Goal: Find specific page/section: Find specific page/section

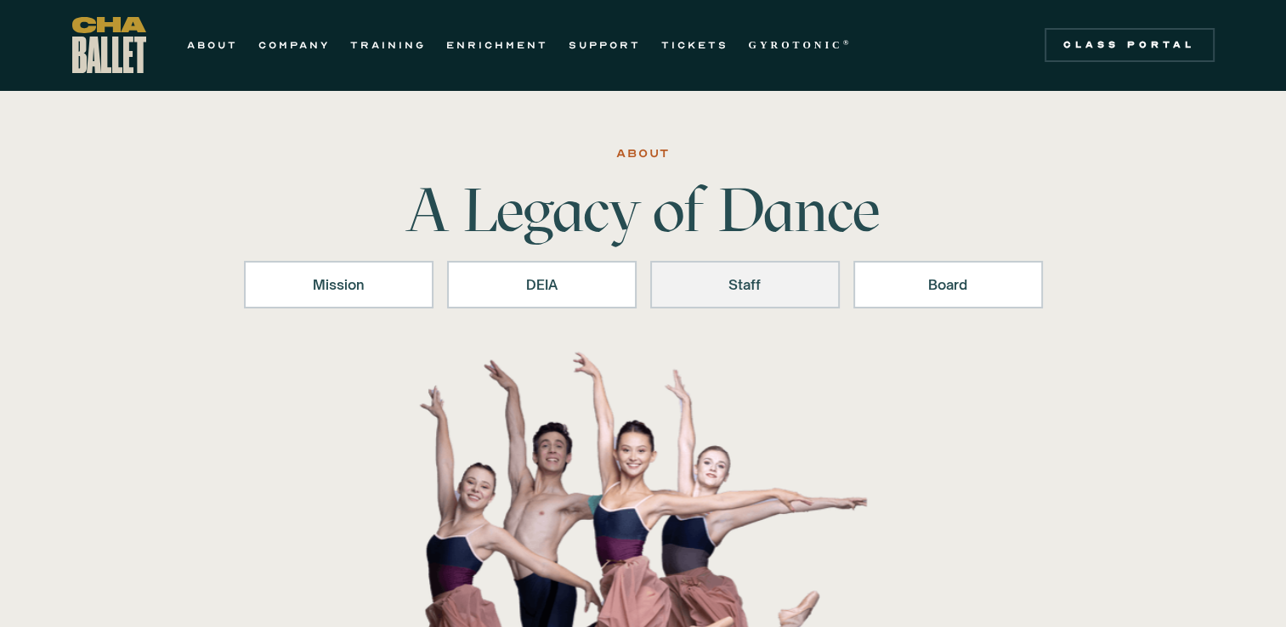
click at [752, 281] on div "Staff" at bounding box center [744, 285] width 145 height 20
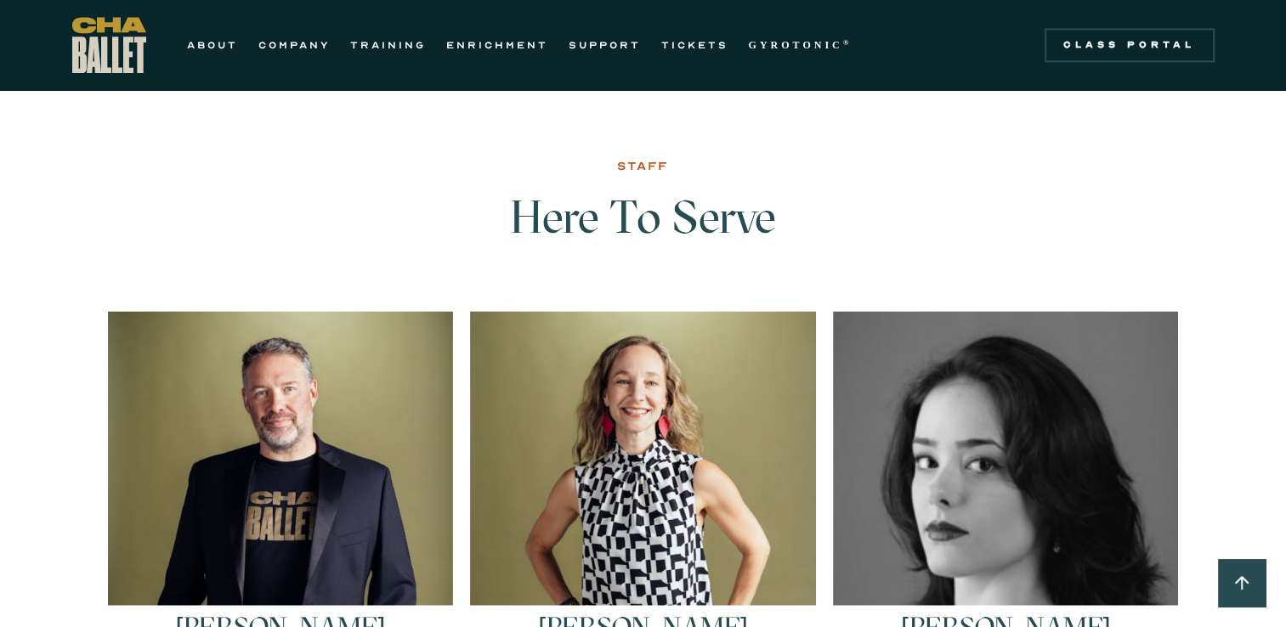
scroll to position [2173, 0]
drag, startPoint x: 1280, startPoint y: 328, endPoint x: 1290, endPoint y: 365, distance: 37.7
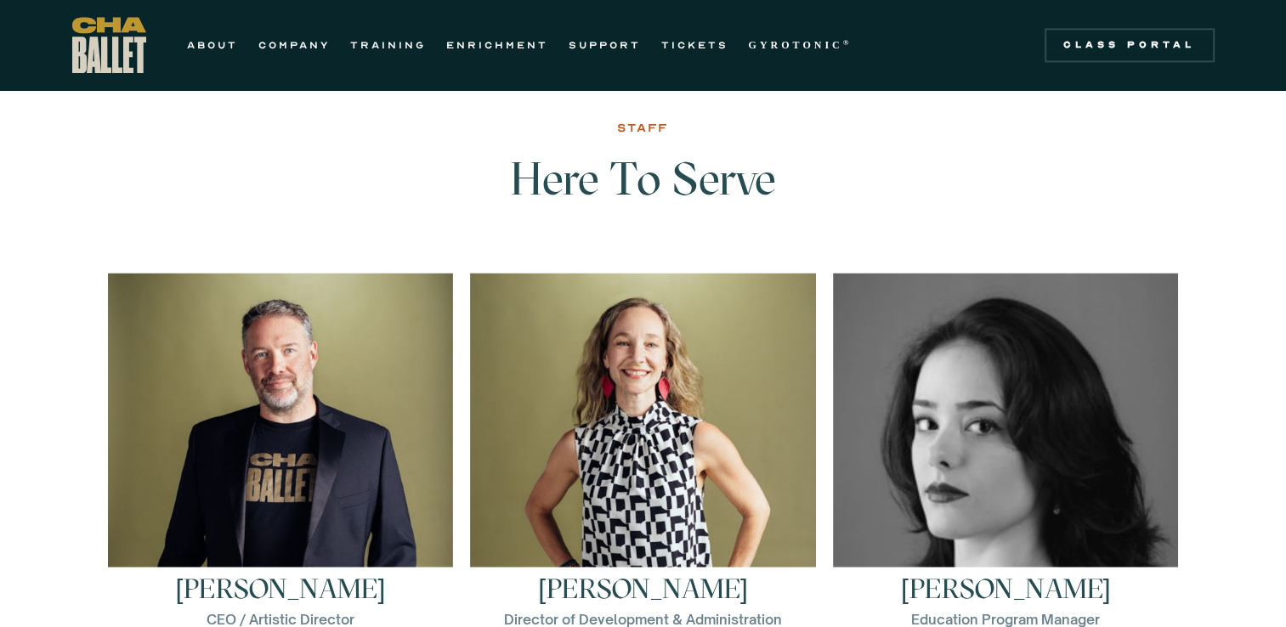
scroll to position [2206, 0]
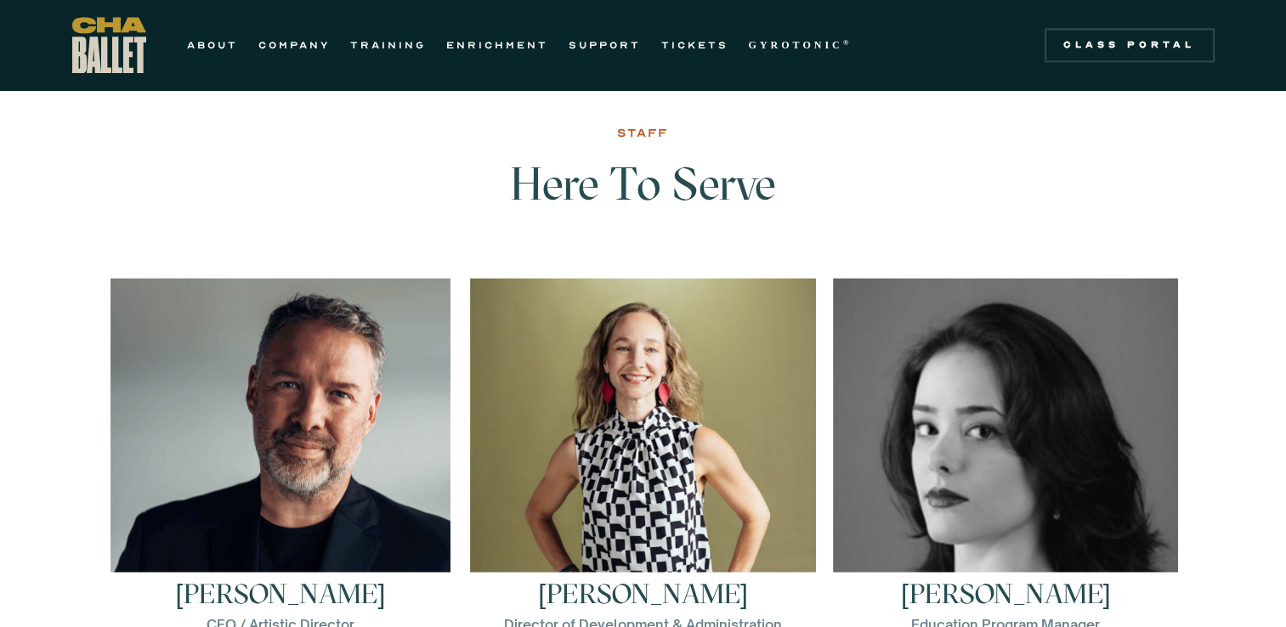
click at [297, 432] on img at bounding box center [281, 448] width 340 height 340
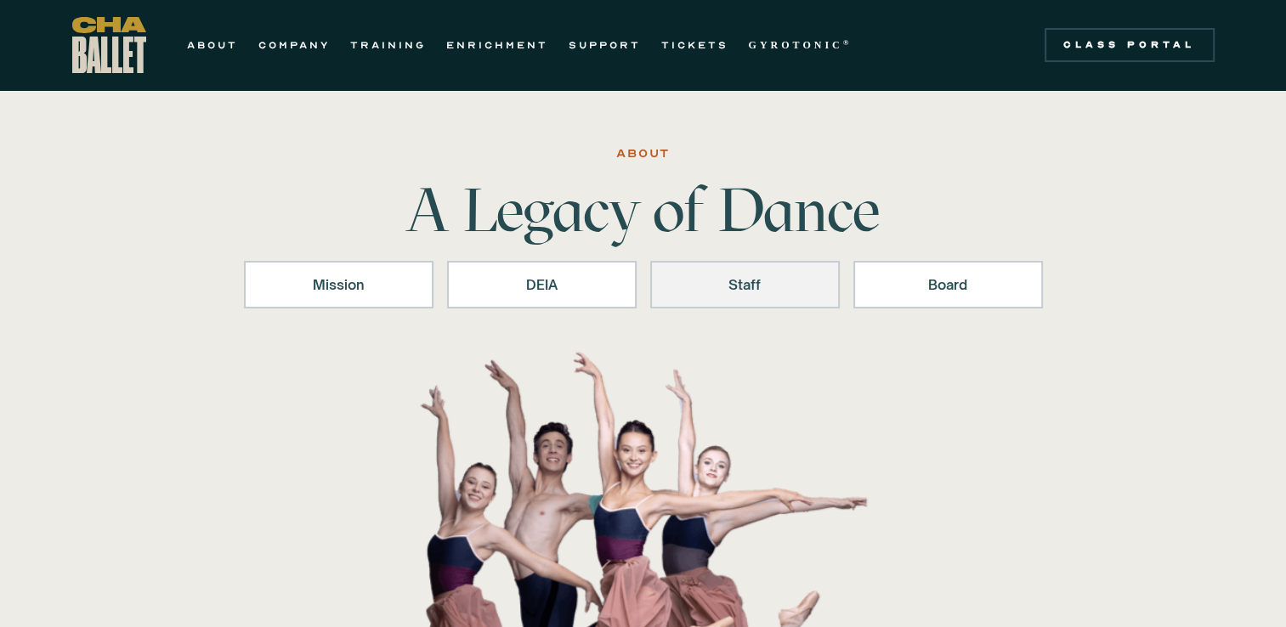
click at [728, 297] on link "Staff" at bounding box center [745, 285] width 190 height 48
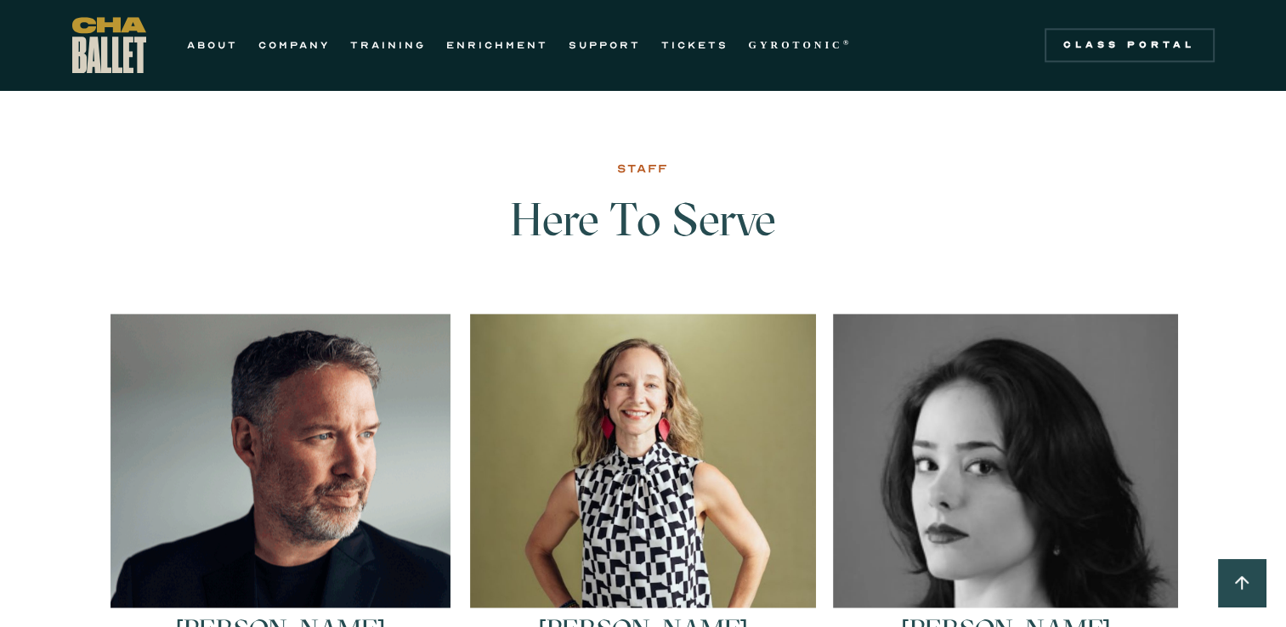
scroll to position [2173, 0]
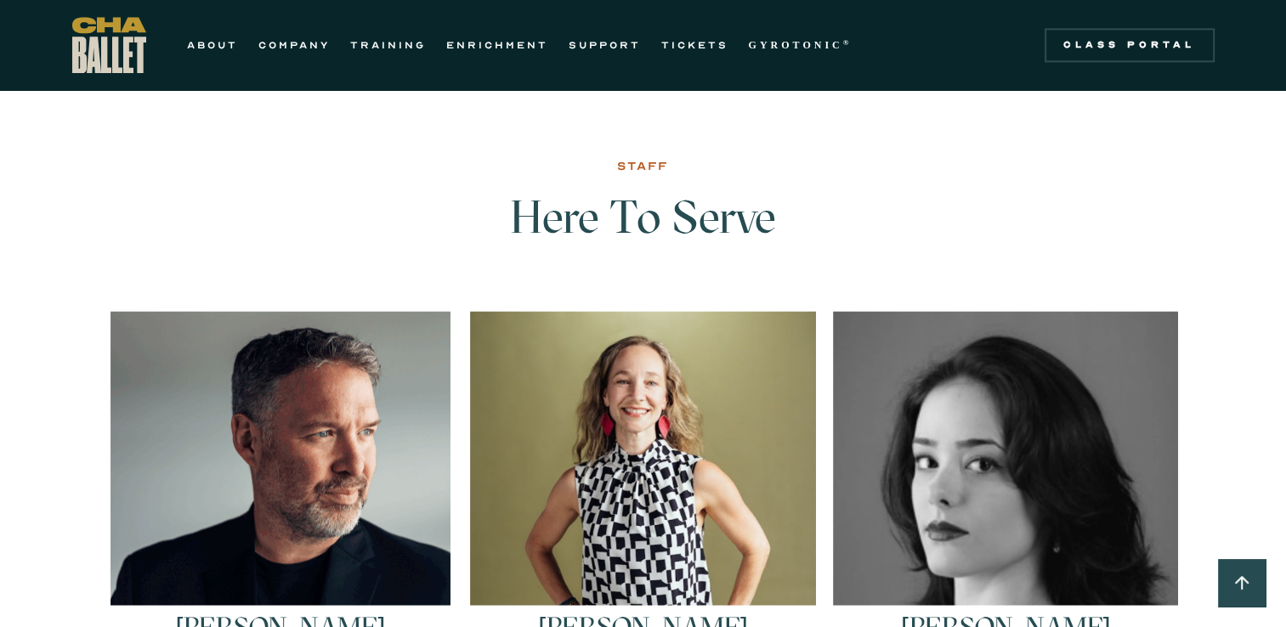
click at [300, 507] on img at bounding box center [281, 481] width 340 height 340
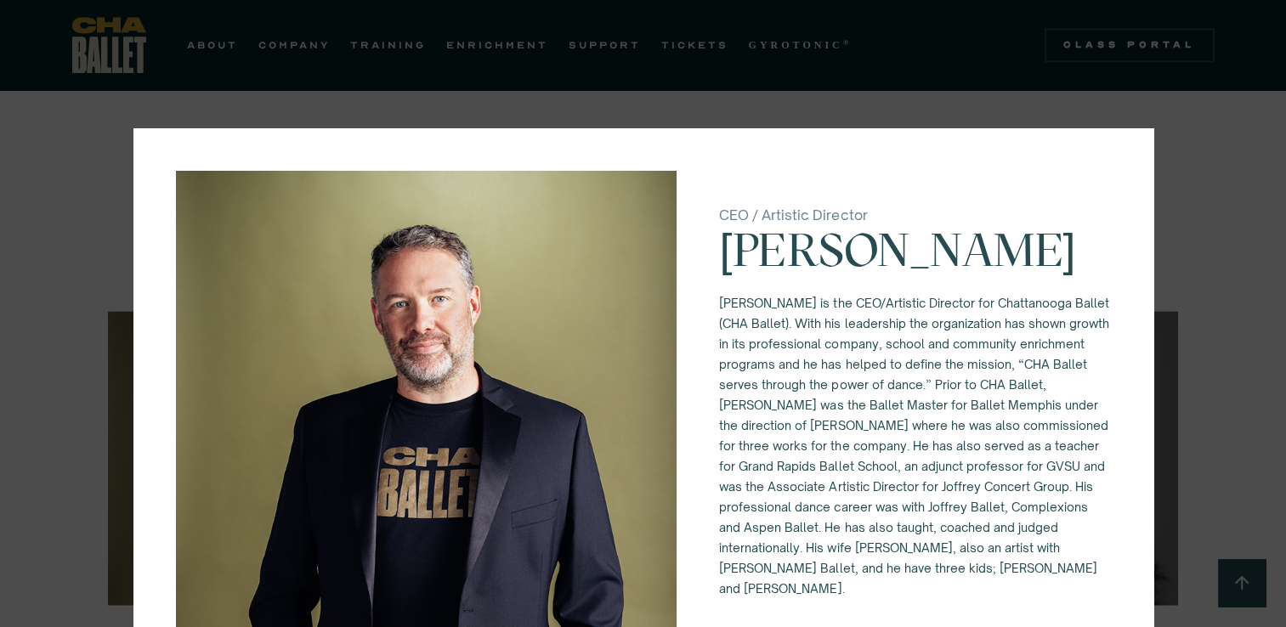
drag, startPoint x: 1154, startPoint y: 215, endPoint x: 1134, endPoint y: 379, distance: 165.2
click at [1134, 379] on div "CEO / Artistic Director Brian McSween Brian McSween is the CEO/Artistic Directo…" at bounding box center [643, 313] width 1286 height 627
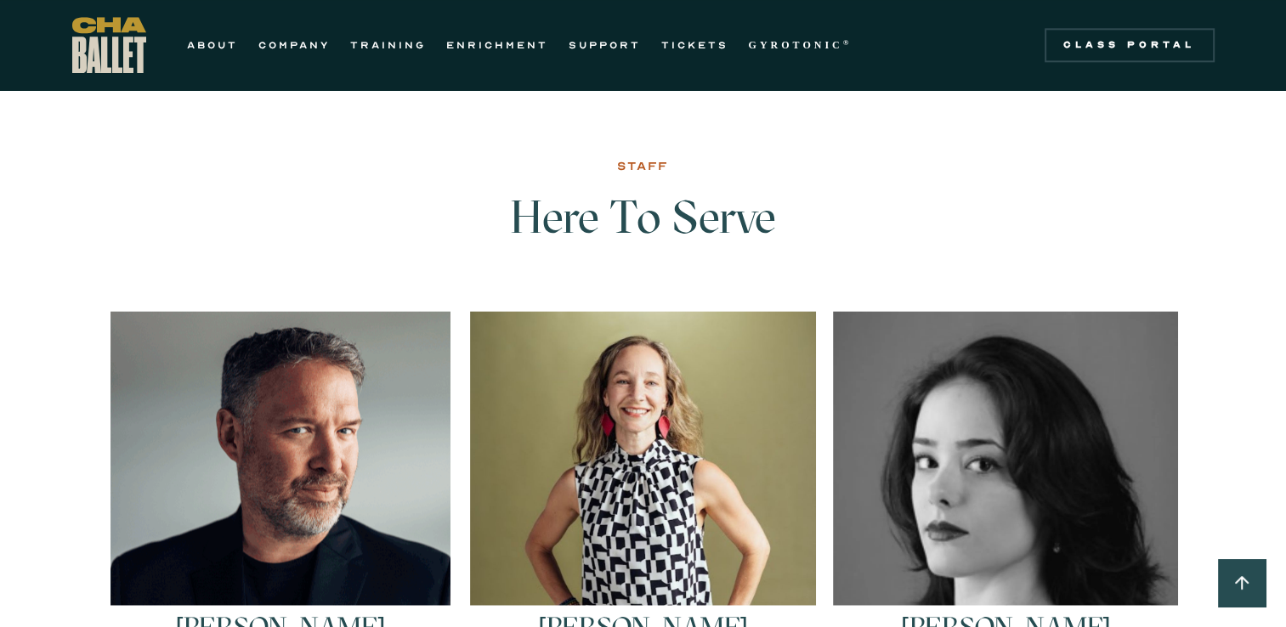
click at [391, 515] on img at bounding box center [281, 481] width 340 height 340
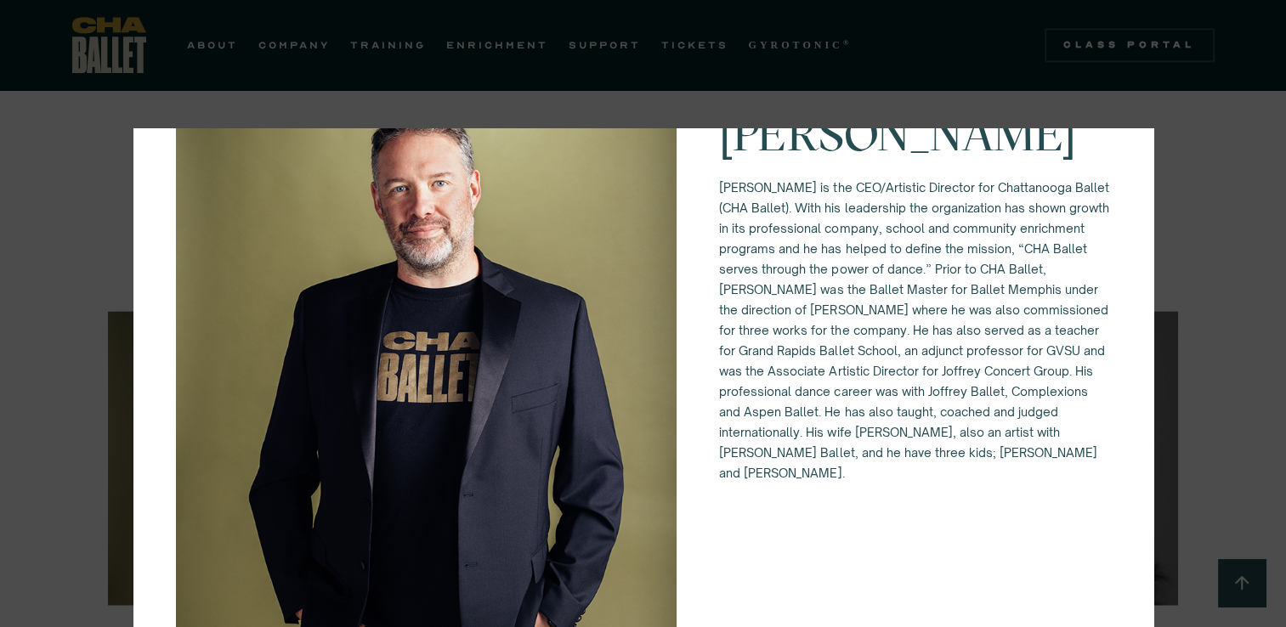
scroll to position [0, 0]
